Goal: Information Seeking & Learning: Learn about a topic

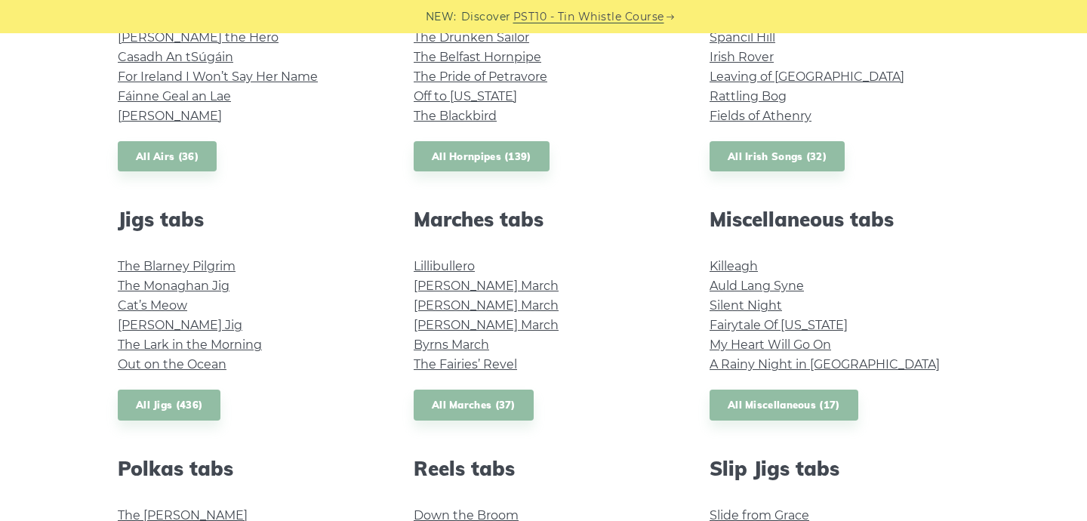
scroll to position [719, 0]
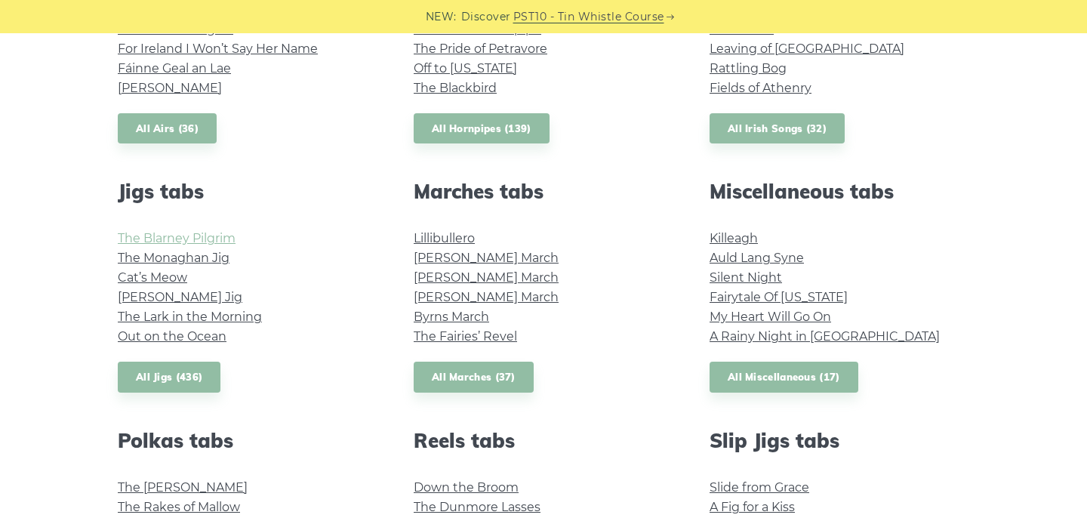
click at [218, 237] on link "The Blarney Pilgrim" at bounding box center [177, 238] width 118 height 14
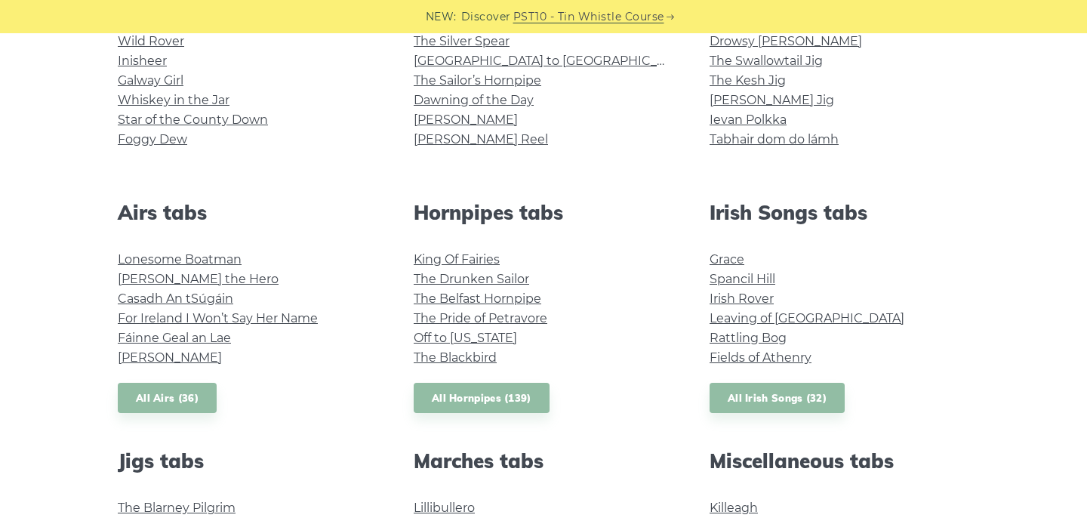
scroll to position [392, 0]
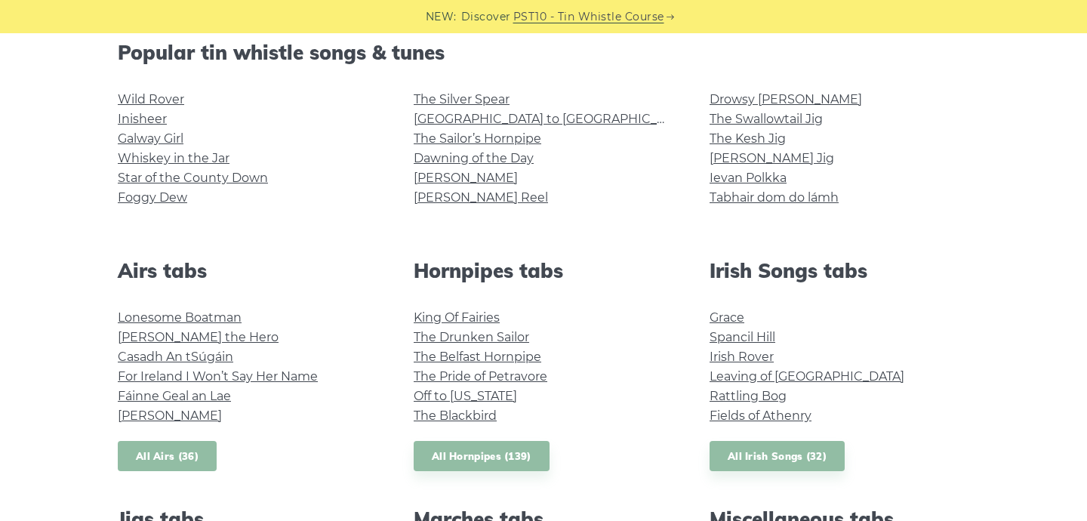
click at [160, 457] on link "All Airs (36)" at bounding box center [167, 456] width 99 height 31
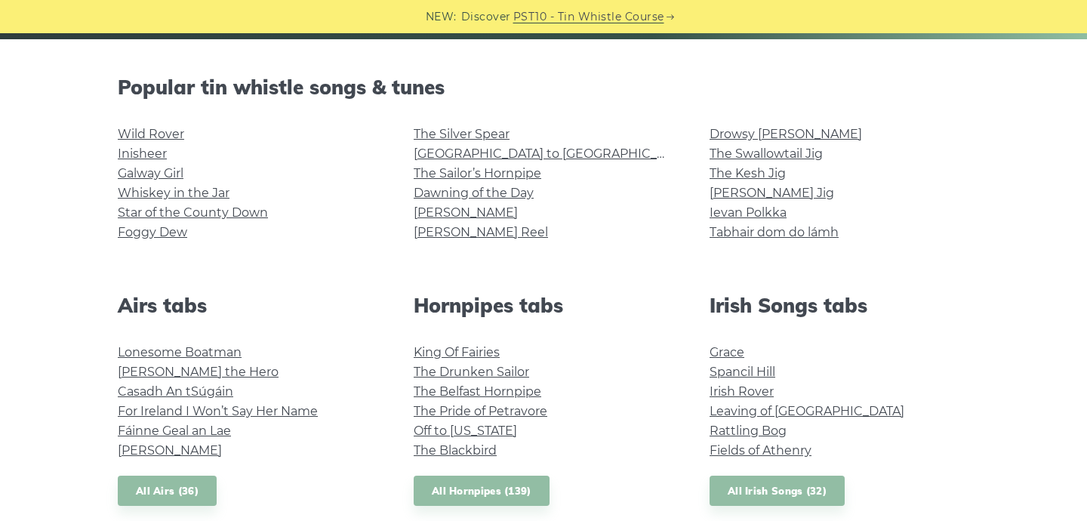
scroll to position [350, 0]
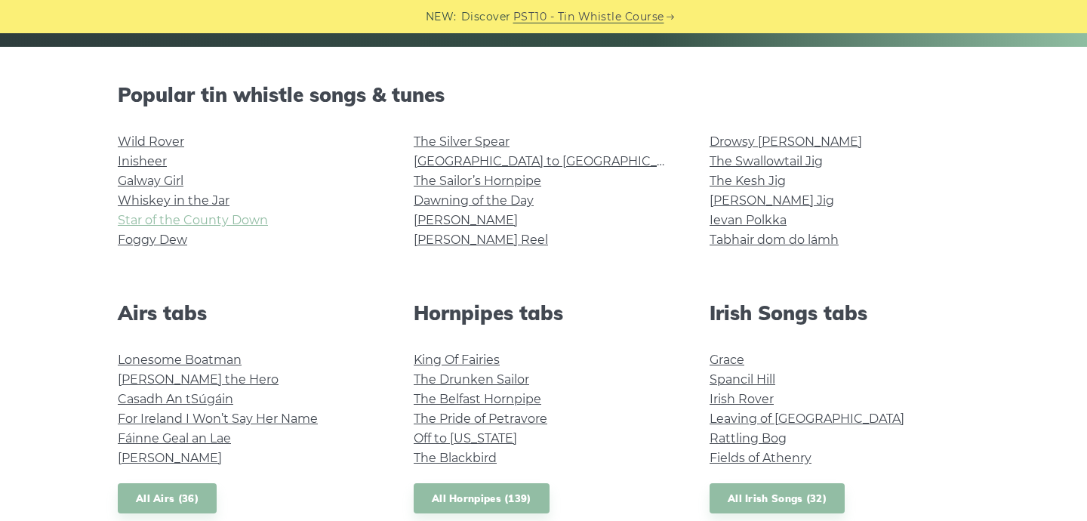
click at [134, 222] on link "Star of the County Down" at bounding box center [193, 220] width 150 height 14
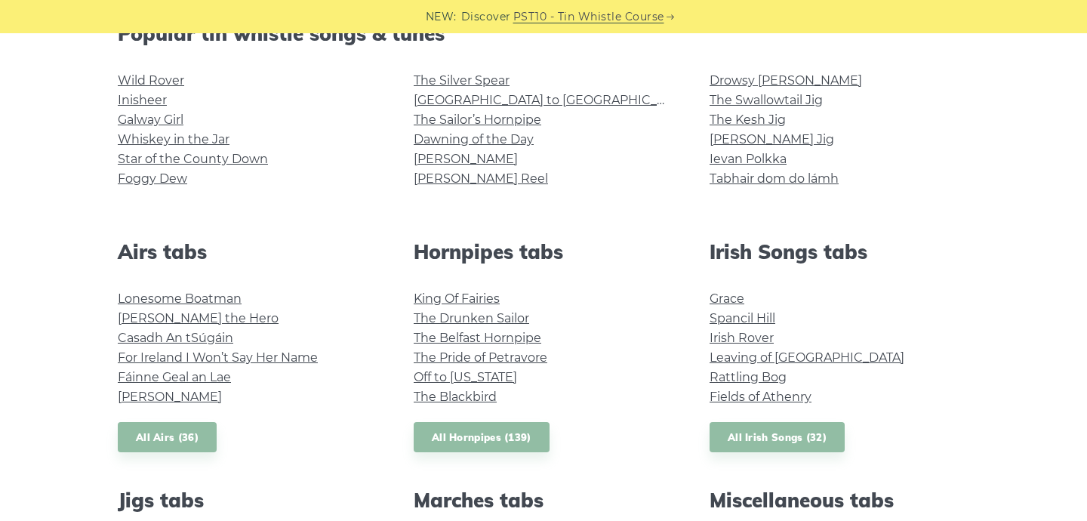
scroll to position [413, 0]
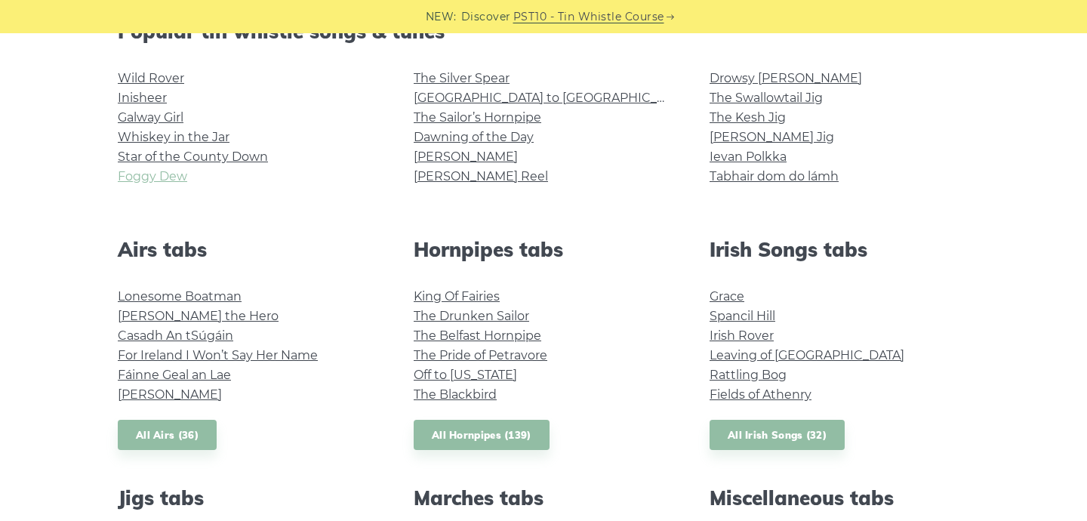
click at [131, 181] on link "Foggy Dew" at bounding box center [152, 176] width 69 height 14
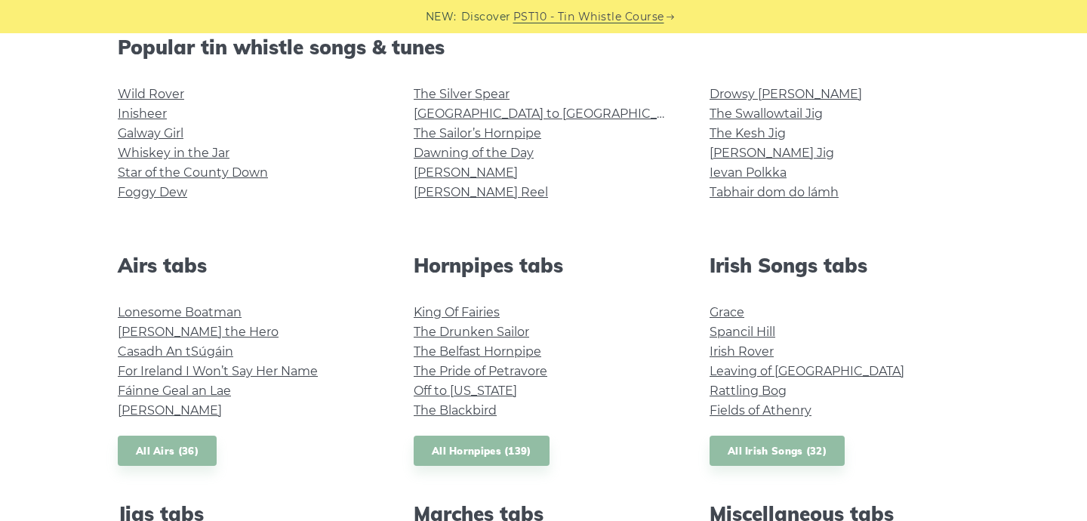
scroll to position [395, 0]
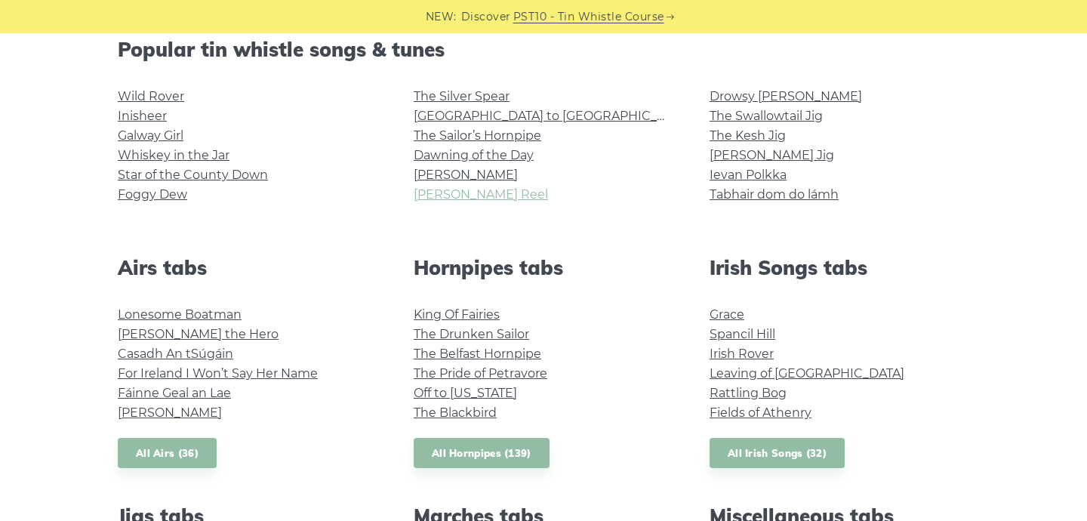
click at [449, 192] on link "[PERSON_NAME] Reel" at bounding box center [481, 194] width 134 height 14
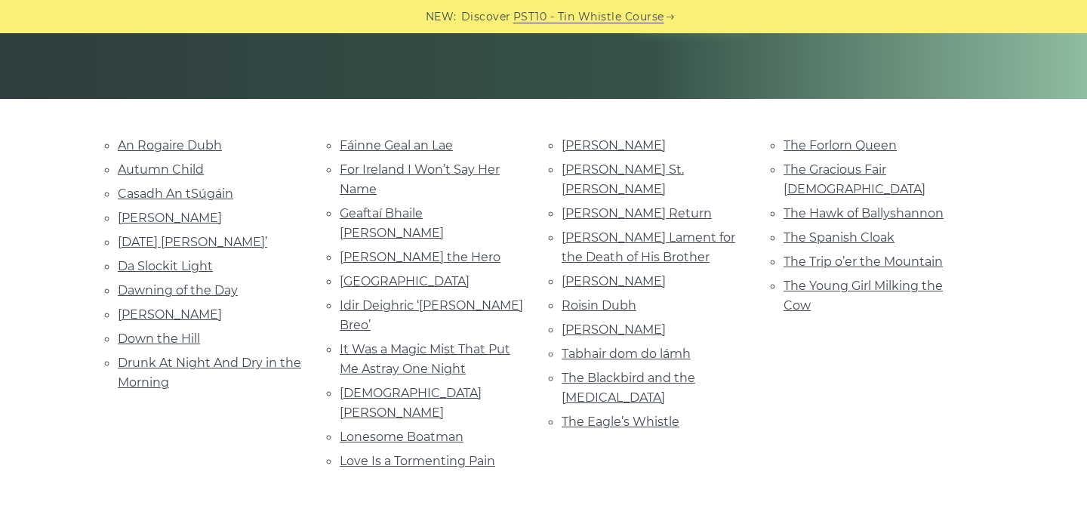
scroll to position [112, 0]
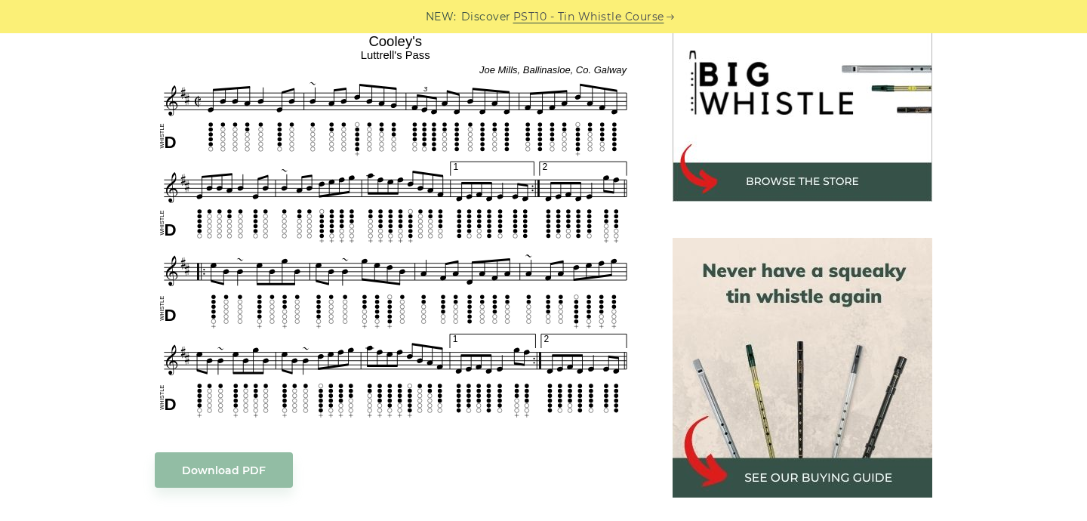
scroll to position [450, 0]
